Goal: Find specific page/section

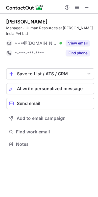
scroll to position [140, 98]
click at [86, 6] on span at bounding box center [87, 7] width 5 height 5
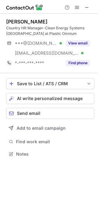
scroll to position [150, 98]
